Goal: Transaction & Acquisition: Purchase product/service

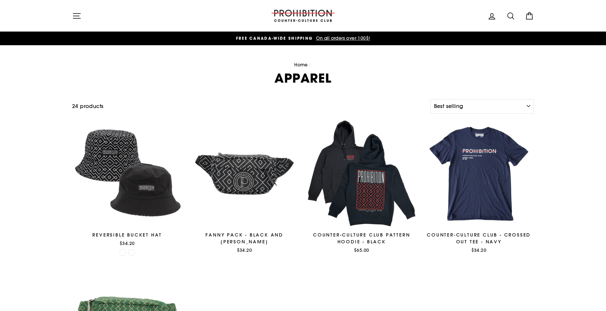
select select "best-selling"
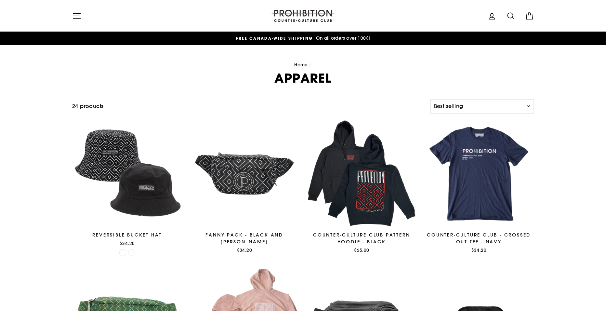
click at [73, 17] on icon "button" at bounding box center [76, 15] width 9 height 9
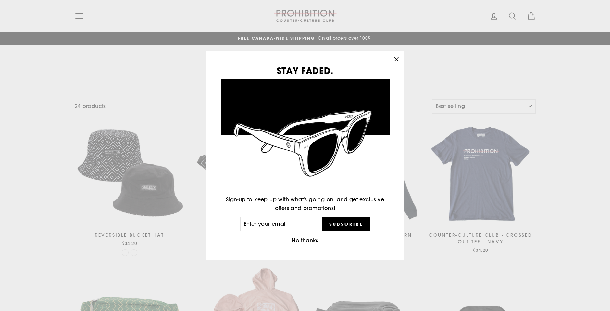
drag, startPoint x: 399, startPoint y: 54, endPoint x: 395, endPoint y: 55, distance: 4.3
click at [399, 54] on button ""Close (esc)"" at bounding box center [397, 59] width 16 height 16
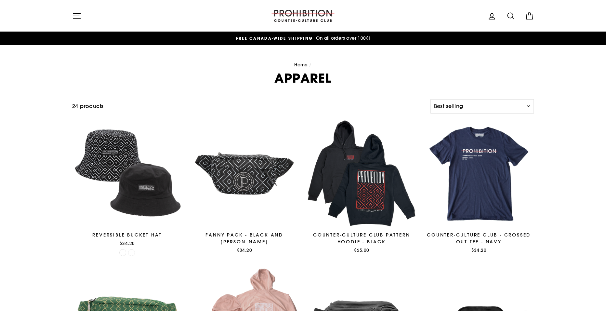
click at [76, 14] on icon "button" at bounding box center [76, 15] width 9 height 9
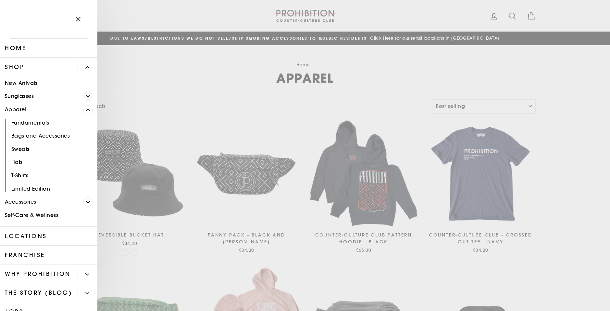
click at [86, 96] on icon "Primary" at bounding box center [88, 96] width 4 height 4
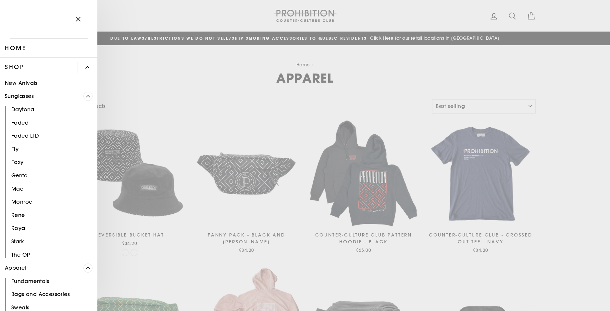
click at [86, 96] on icon "Primary" at bounding box center [88, 96] width 4 height 4
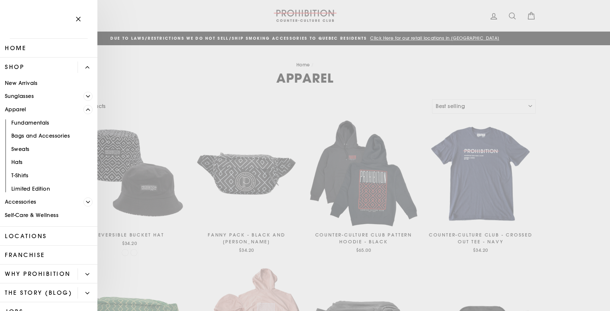
click at [83, 202] on span "Primary" at bounding box center [87, 201] width 9 height 9
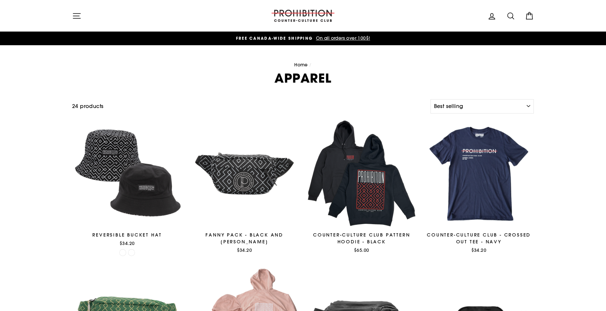
click at [513, 12] on icon at bounding box center [510, 15] width 9 height 9
type input "hoodie"
click at [72, 5] on button "Search" at bounding box center [79, 16] width 14 height 22
